Goal: Find contact information: Find contact information

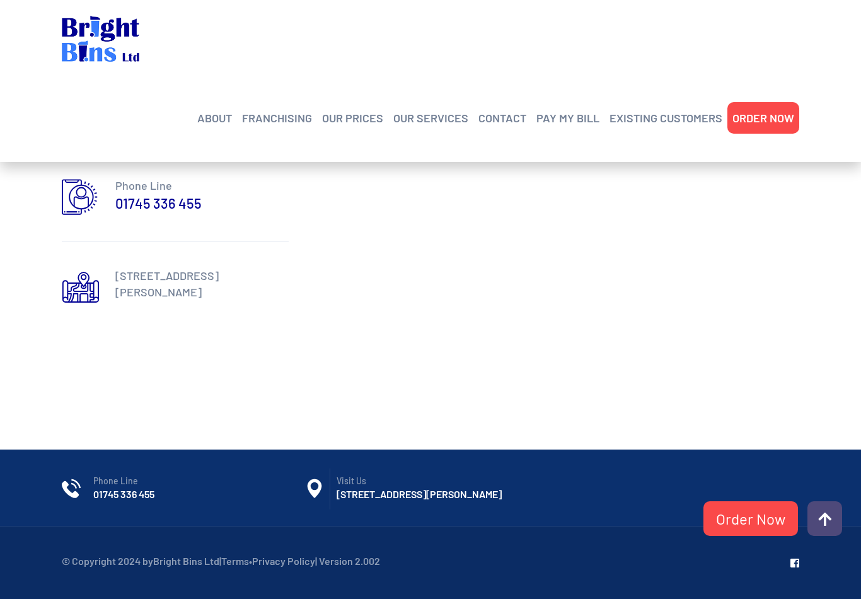
click at [510, 108] on link "CONTACT" at bounding box center [503, 117] width 48 height 19
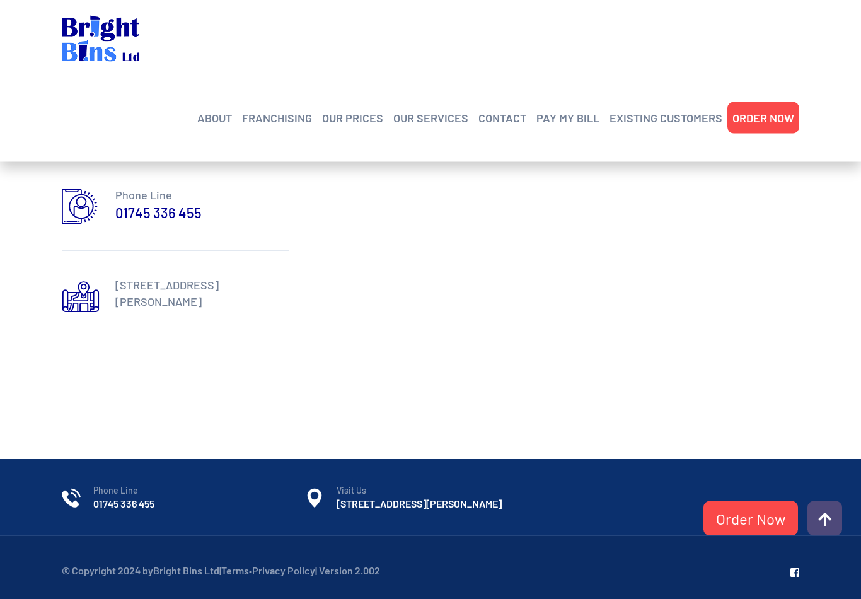
scroll to position [624, 0]
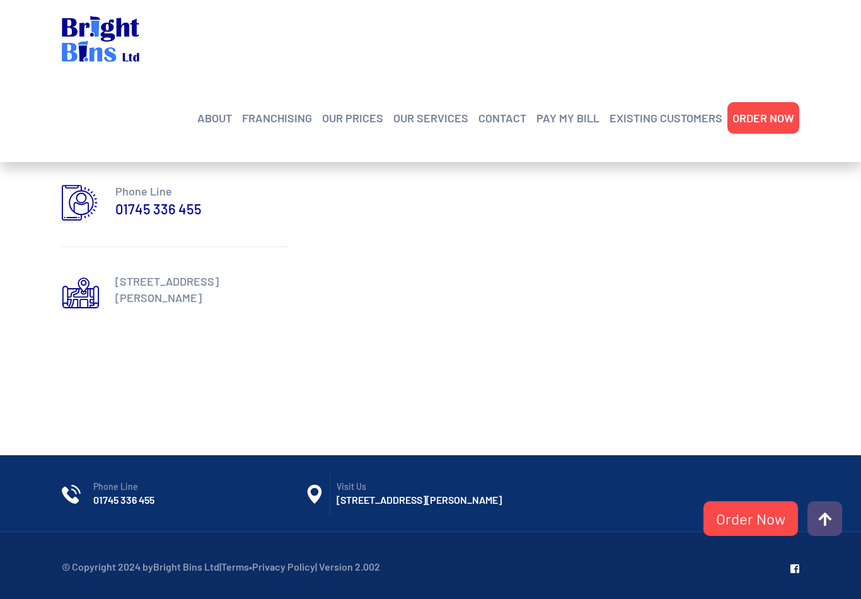
click at [93, 293] on icon at bounding box center [81, 292] width 38 height 39
click at [79, 286] on icon at bounding box center [81, 292] width 38 height 39
click at [248, 286] on p "Unit 2 Bridge Business Park, Marsh Rd, Rhyl, Denbighshire, LL18 2QA" at bounding box center [201, 289] width 173 height 33
click at [732, 535] on link "Order Now" at bounding box center [751, 518] width 95 height 35
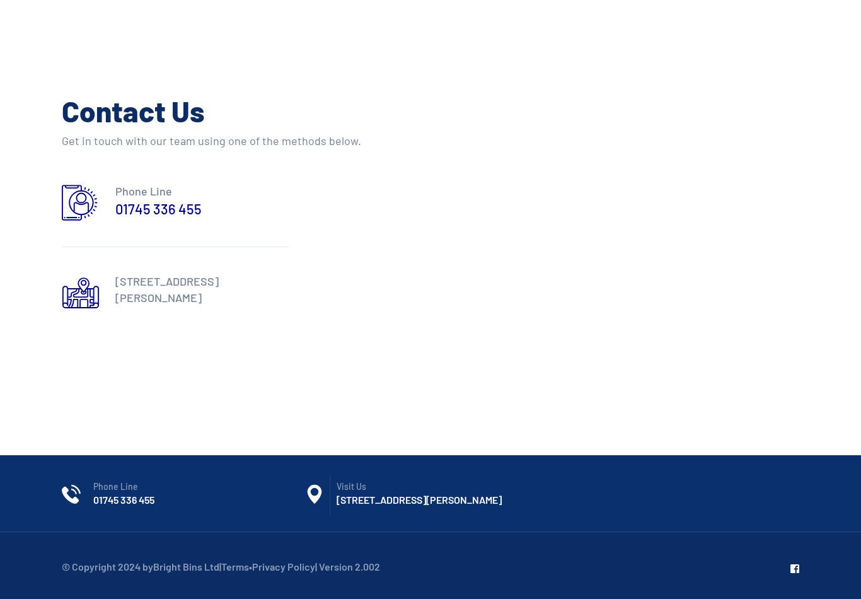
scroll to position [643, 0]
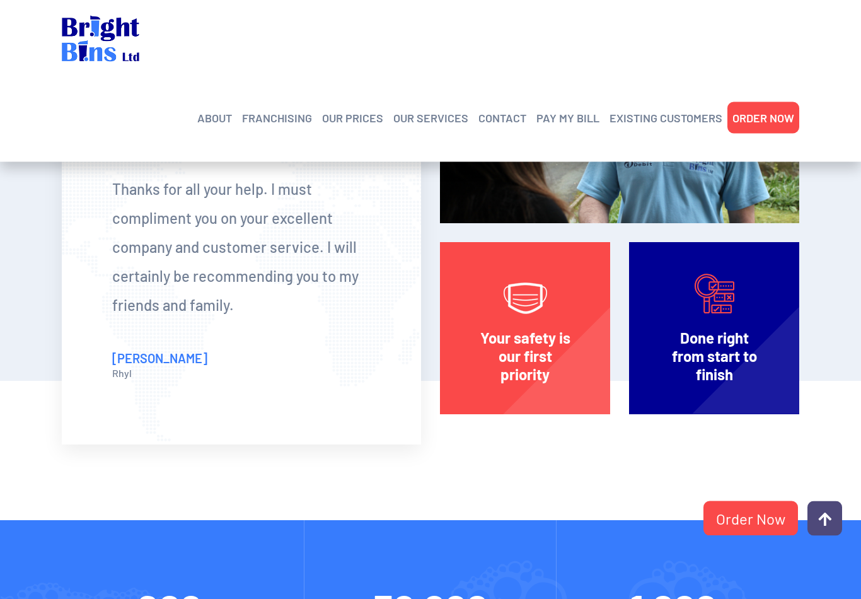
scroll to position [2524, 0]
